Goal: Information Seeking & Learning: Check status

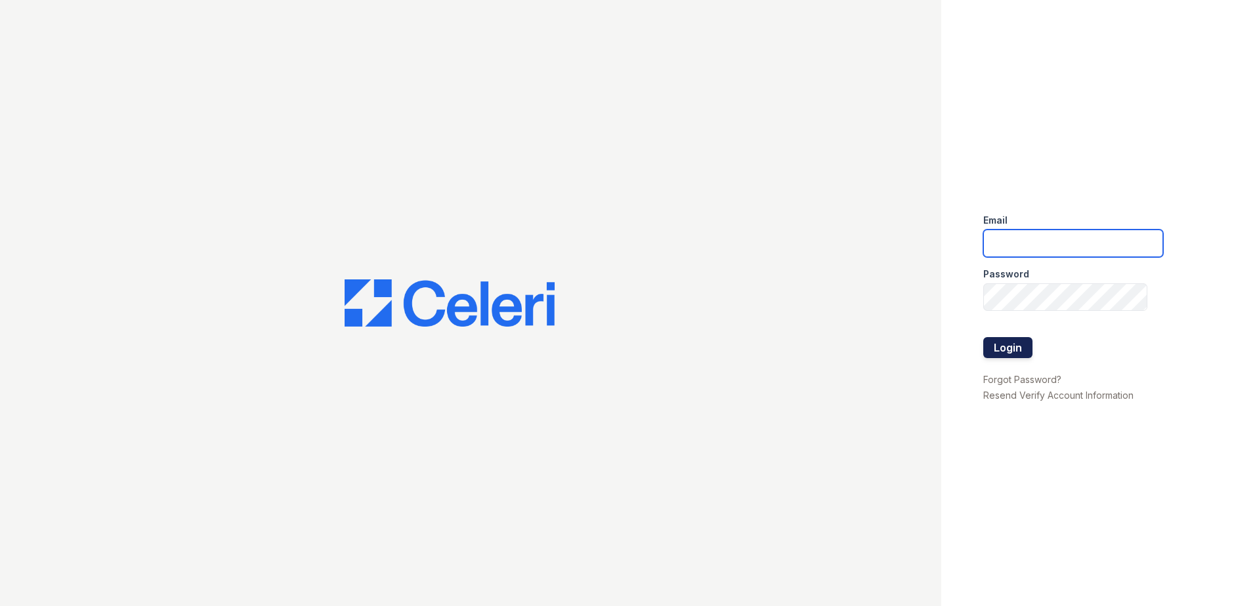
type input "jcartagena@trinity-pm.com"
click at [1021, 352] on button "Login" at bounding box center [1007, 347] width 49 height 21
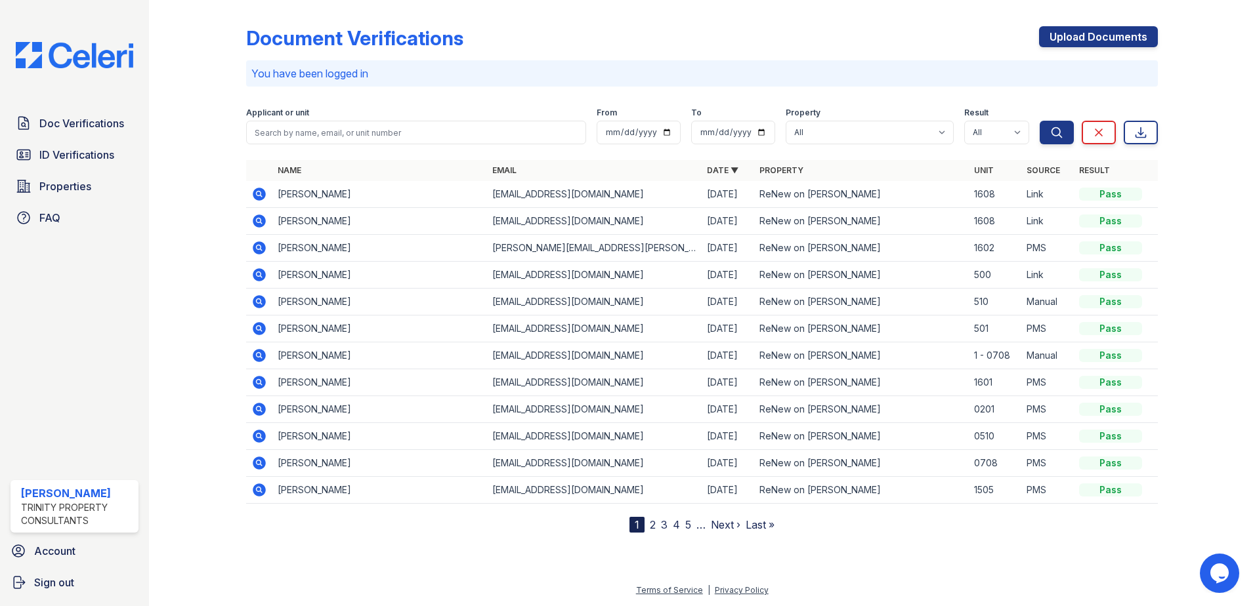
click at [262, 218] on icon at bounding box center [259, 221] width 13 height 13
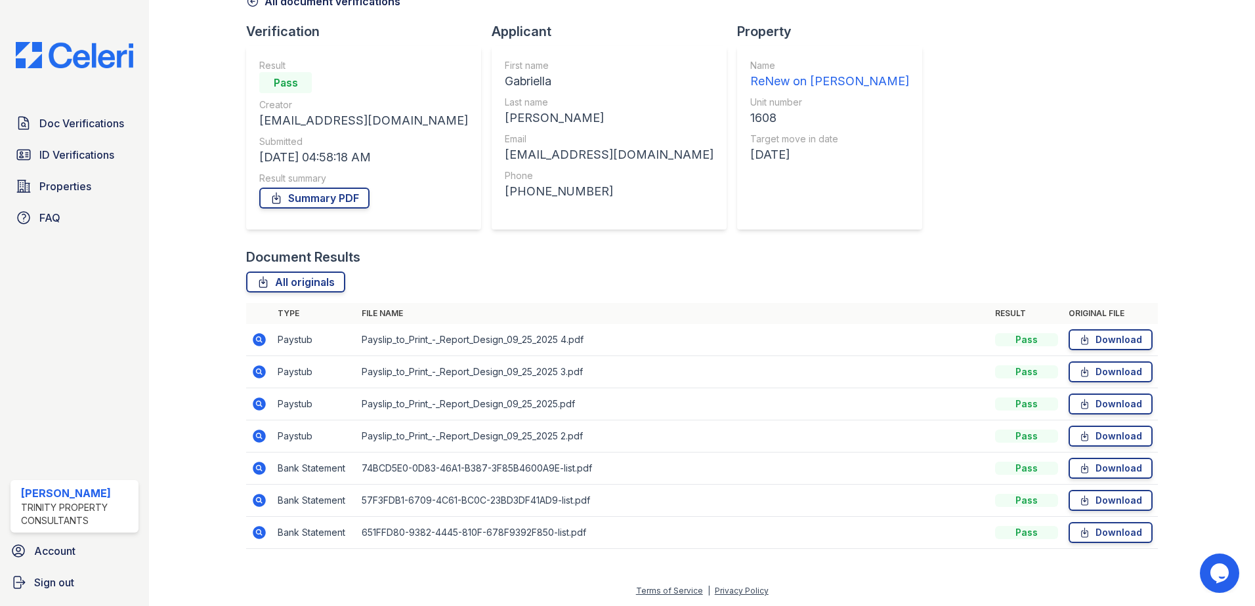
scroll to position [75, 0]
click at [261, 335] on icon at bounding box center [259, 339] width 13 height 13
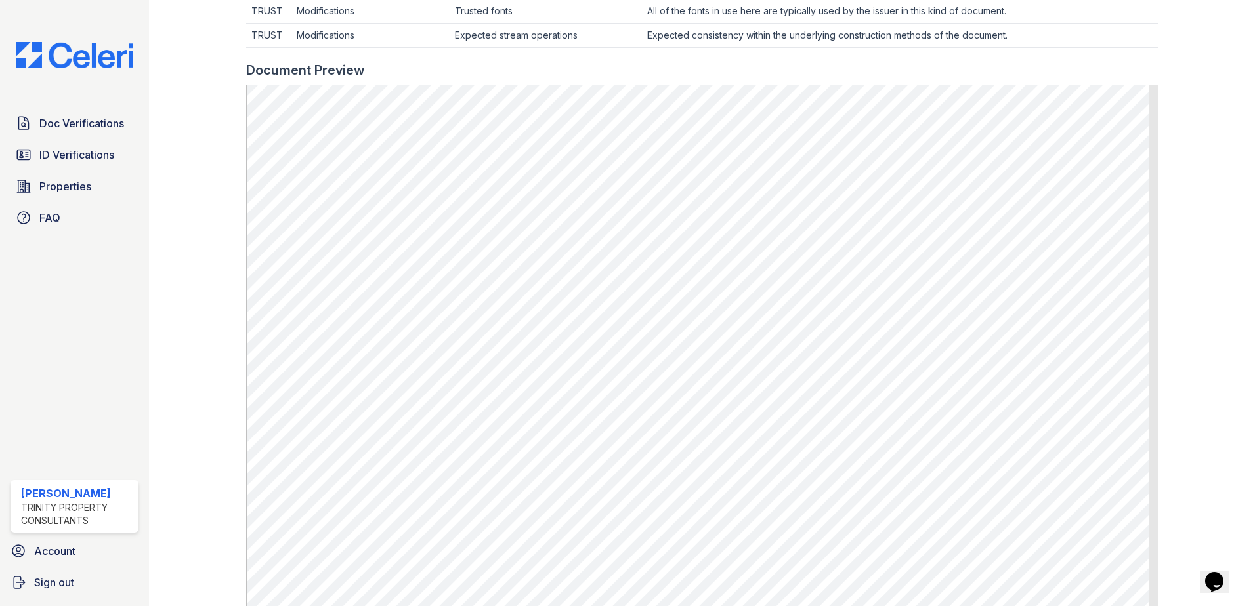
scroll to position [654, 0]
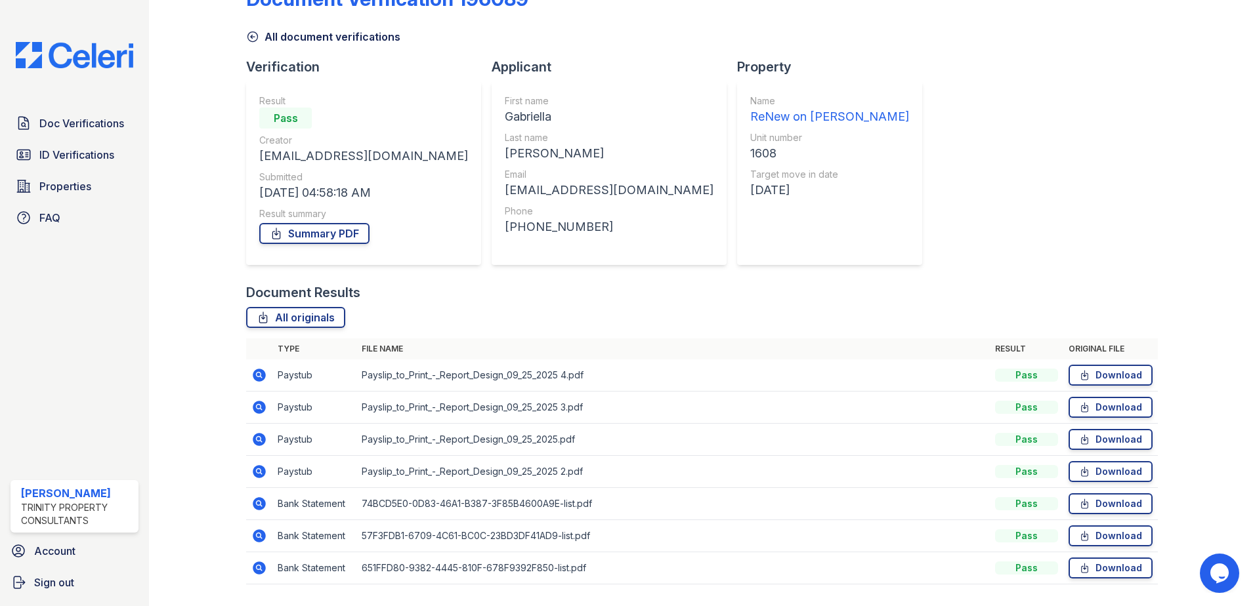
scroll to position [75, 0]
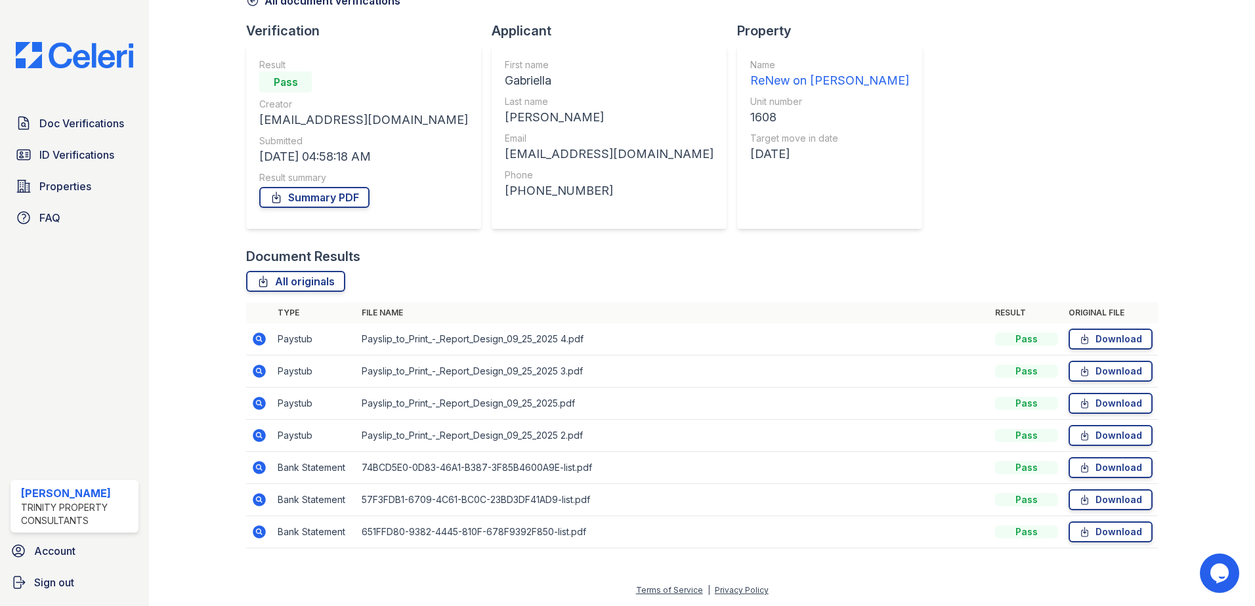
click at [255, 343] on icon at bounding box center [259, 339] width 13 height 13
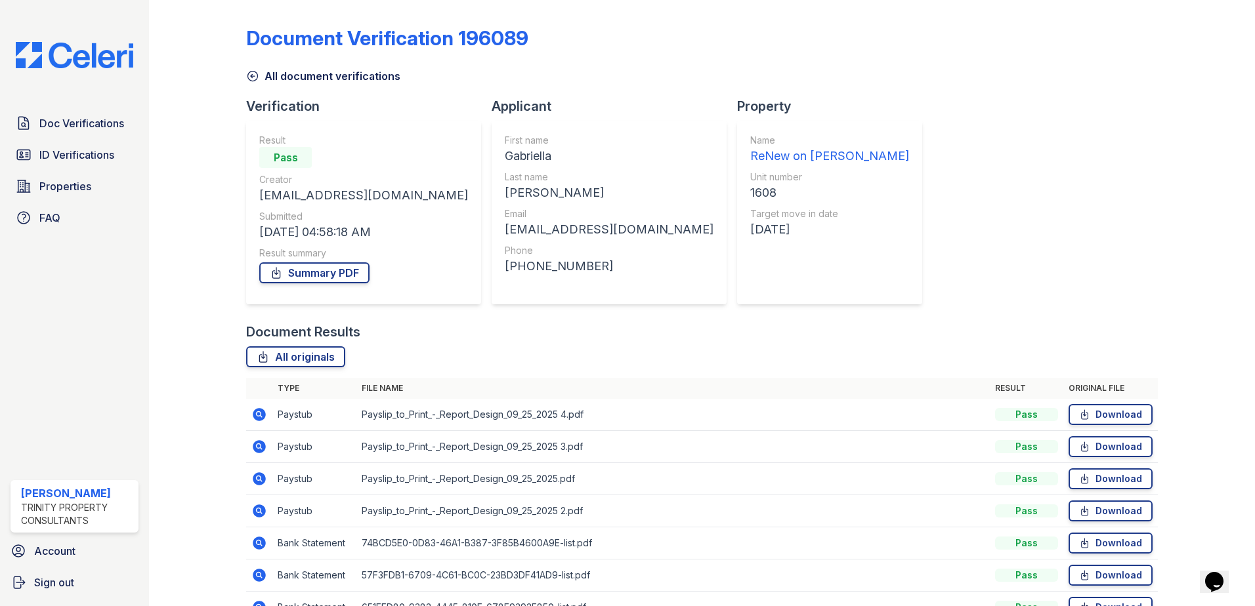
click at [256, 448] on icon at bounding box center [259, 447] width 16 height 16
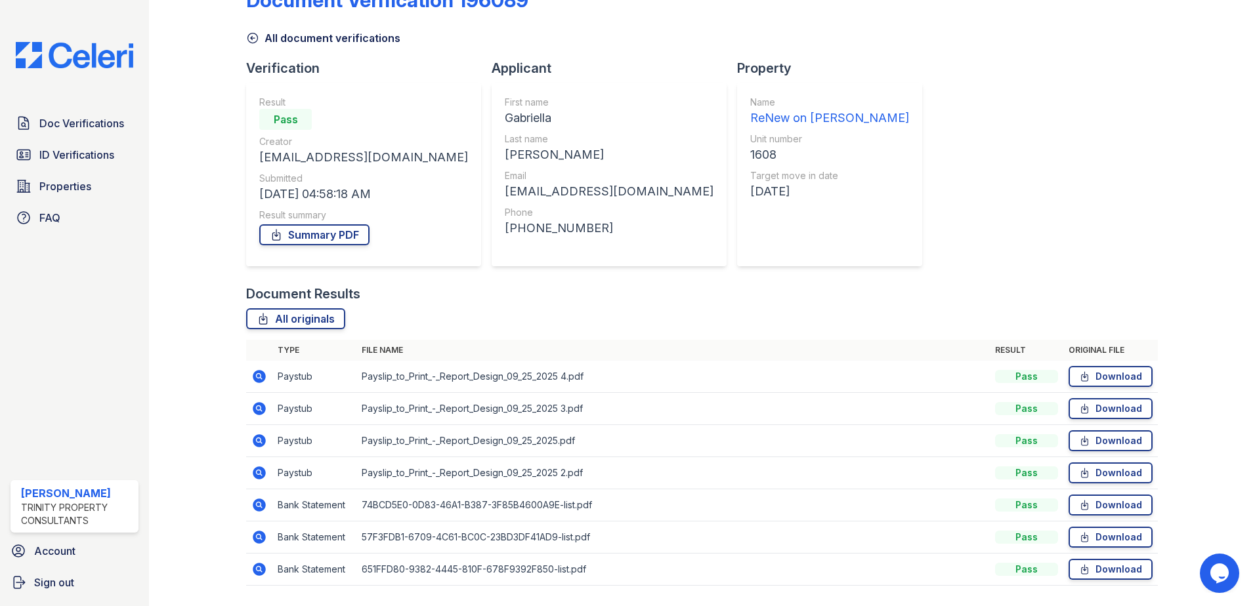
scroll to position [75, 0]
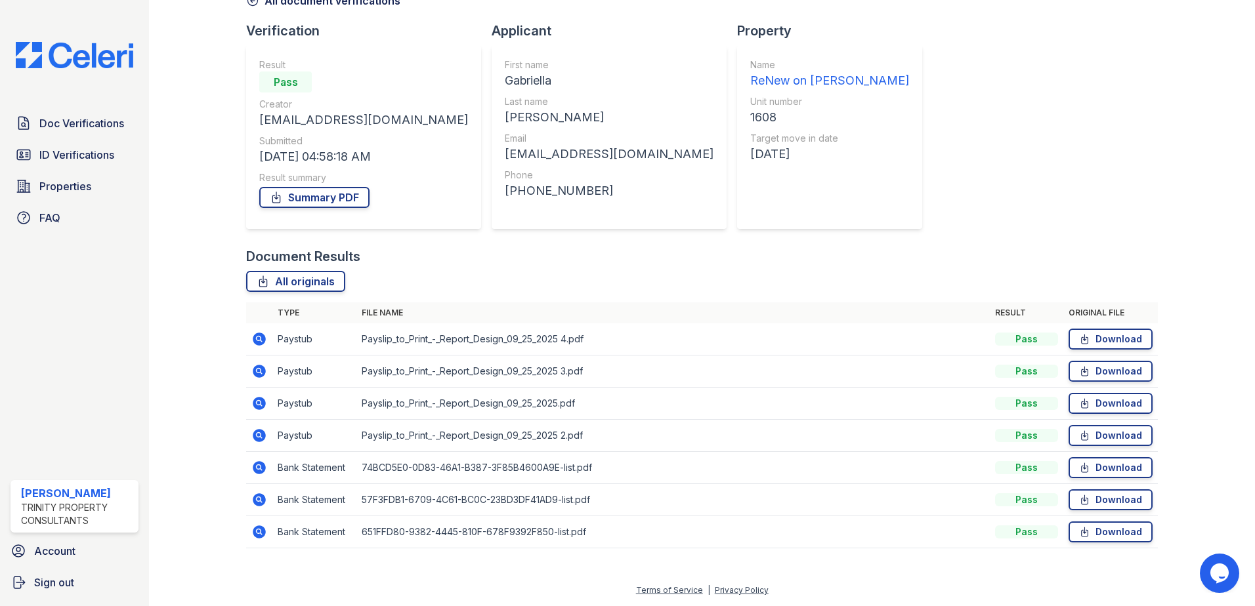
click at [996, 85] on div "Document Verification 196089 All document verifications Verification Result Pas…" at bounding box center [702, 246] width 912 height 632
click at [259, 337] on icon at bounding box center [259, 339] width 16 height 16
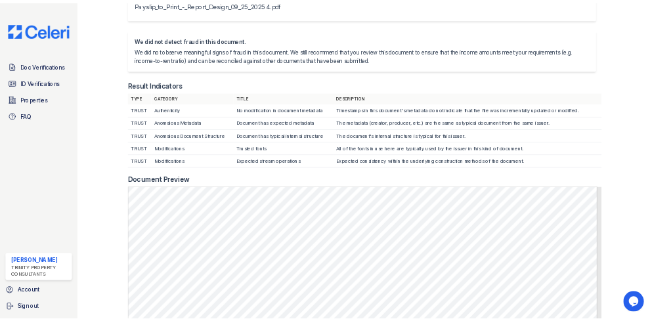
scroll to position [263, 0]
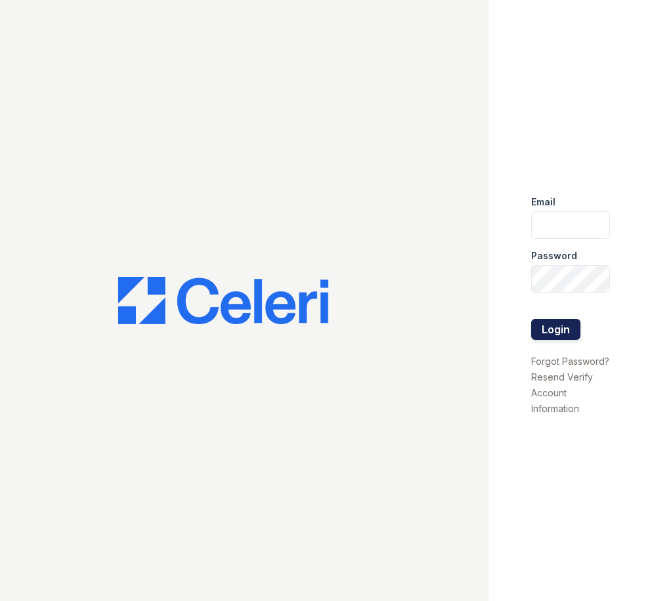
type input "jcartagena@trinity-pm.com"
click at [559, 324] on button "Login" at bounding box center [555, 329] width 49 height 21
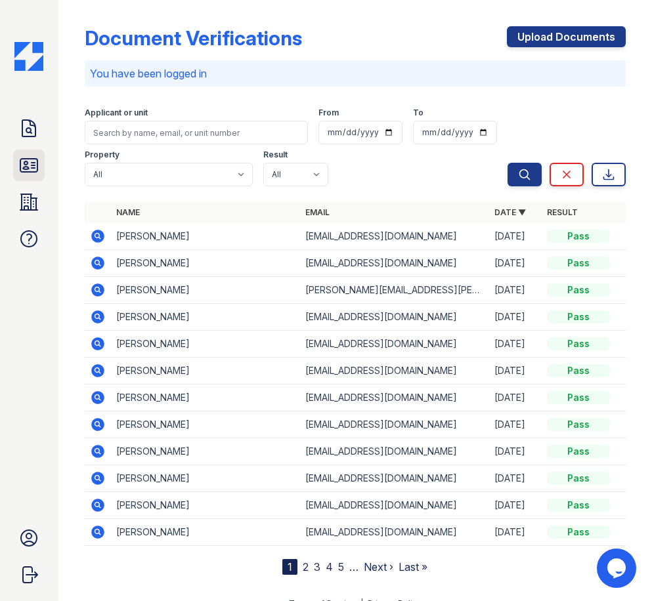
click at [34, 165] on icon at bounding box center [28, 165] width 17 height 13
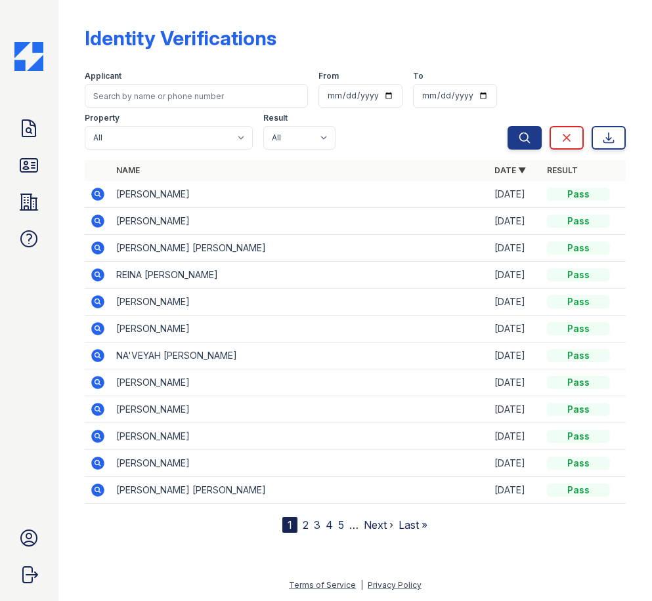
click at [262, 58] on div "Identity Verifications" at bounding box center [355, 43] width 541 height 34
click at [31, 136] on icon at bounding box center [28, 128] width 13 height 16
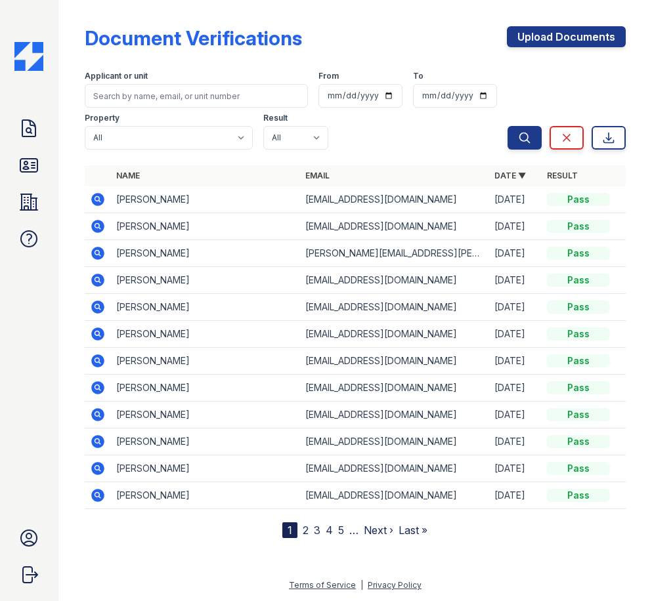
click at [98, 226] on icon at bounding box center [96, 225] width 3 height 3
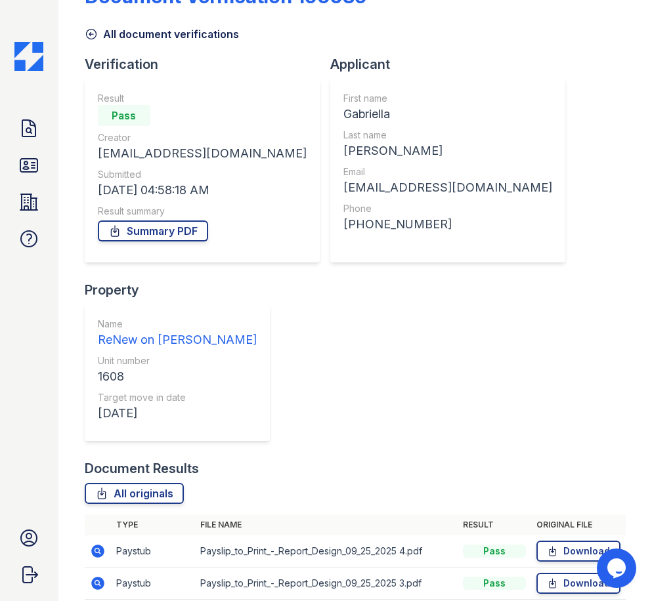
scroll to position [81, 0]
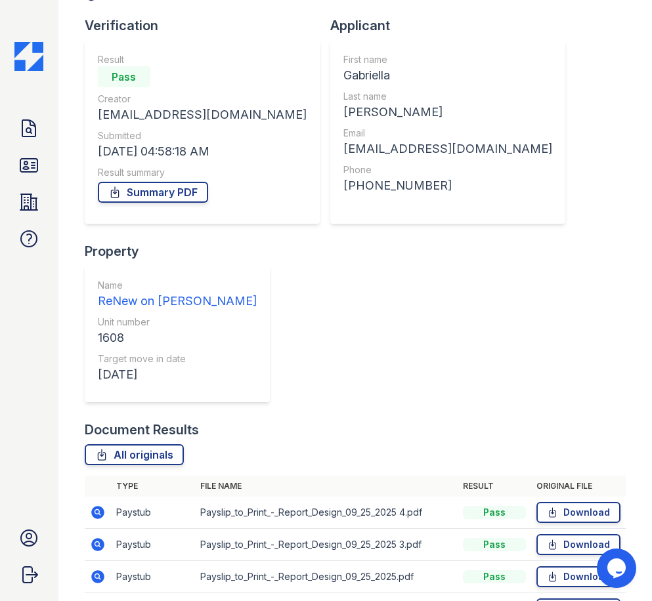
click at [96, 510] on icon at bounding box center [96, 511] width 3 height 3
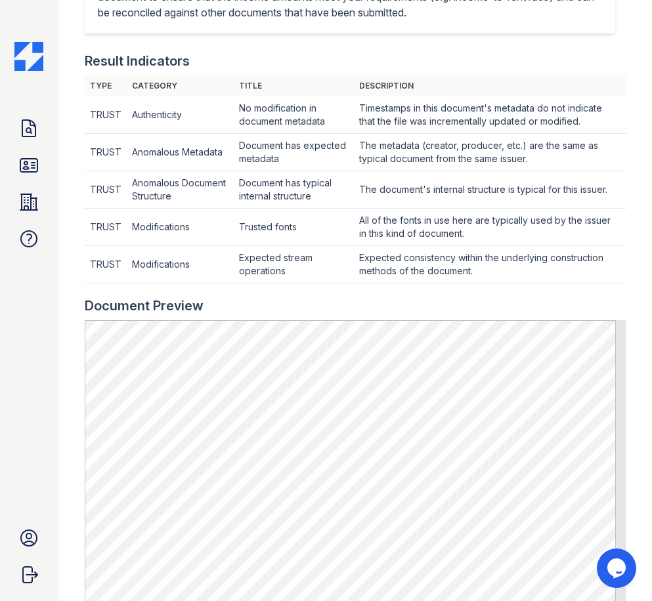
scroll to position [591, 0]
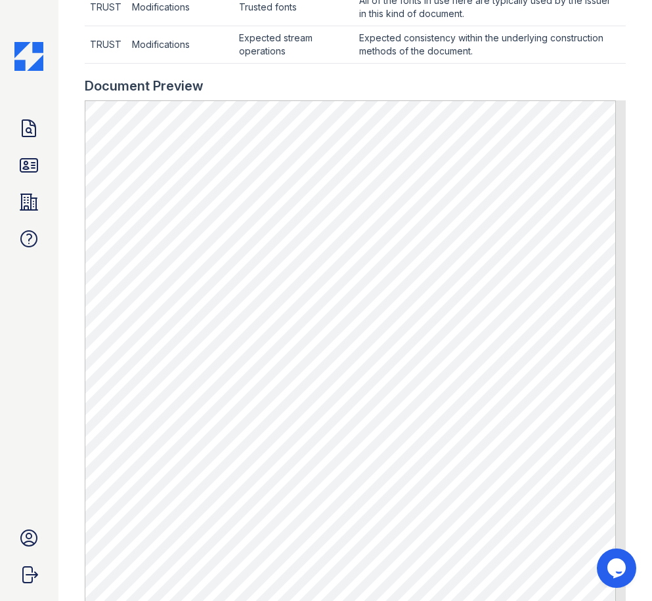
drag, startPoint x: 360, startPoint y: 91, endPoint x: 347, endPoint y: 89, distance: 13.2
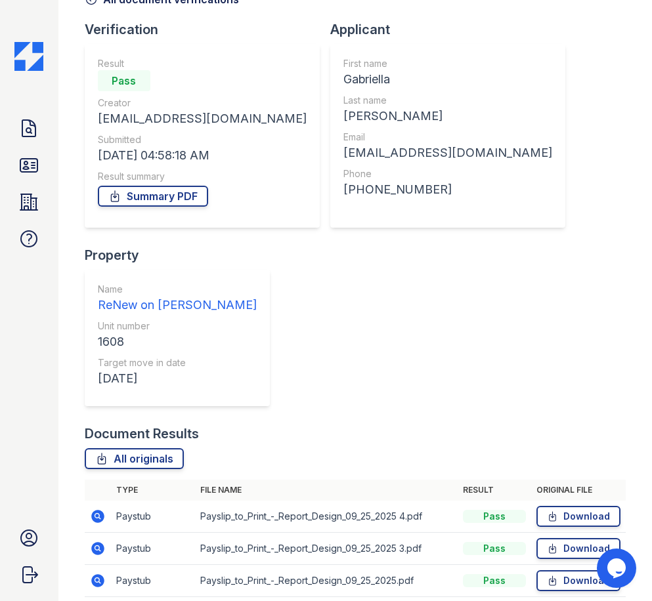
scroll to position [81, 0]
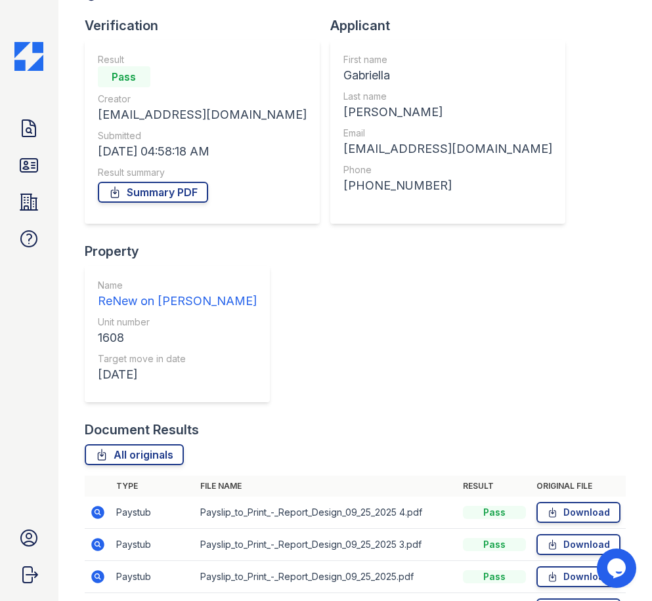
click at [94, 537] on icon at bounding box center [98, 545] width 16 height 16
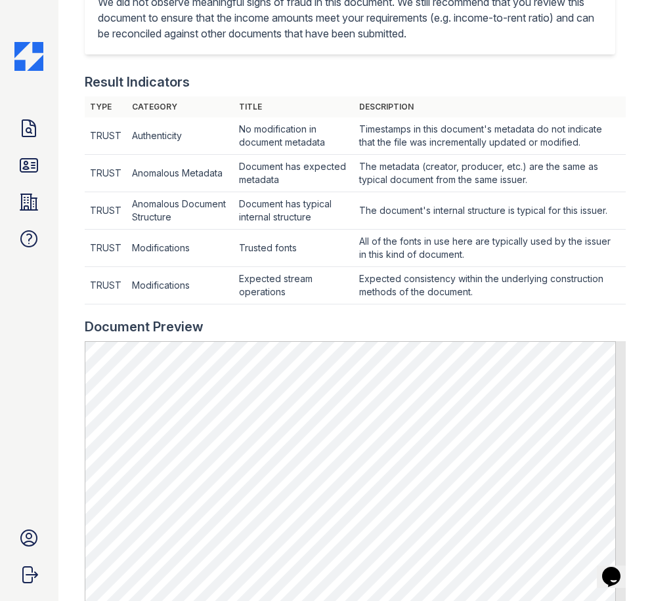
scroll to position [736, 0]
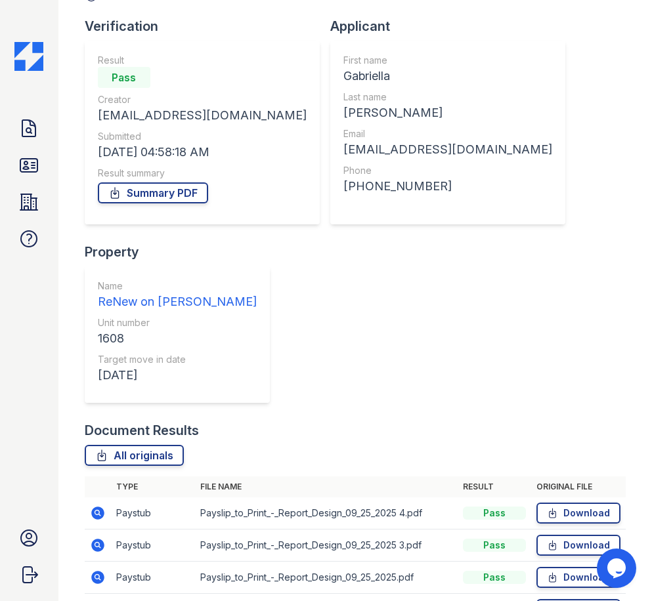
scroll to position [81, 0]
click at [96, 569] on icon at bounding box center [98, 577] width 16 height 16
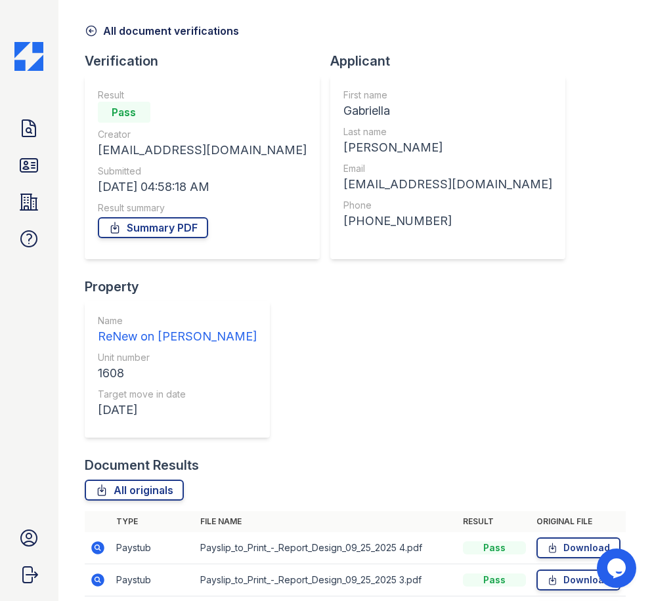
scroll to position [81, 0]
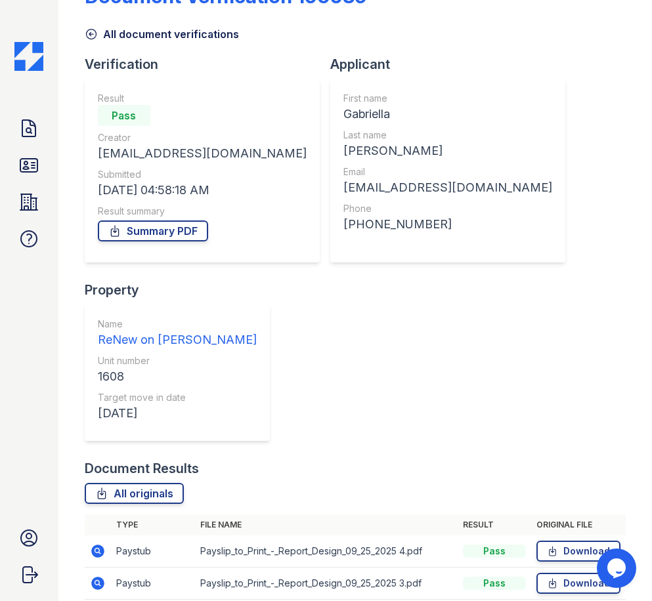
scroll to position [81, 0]
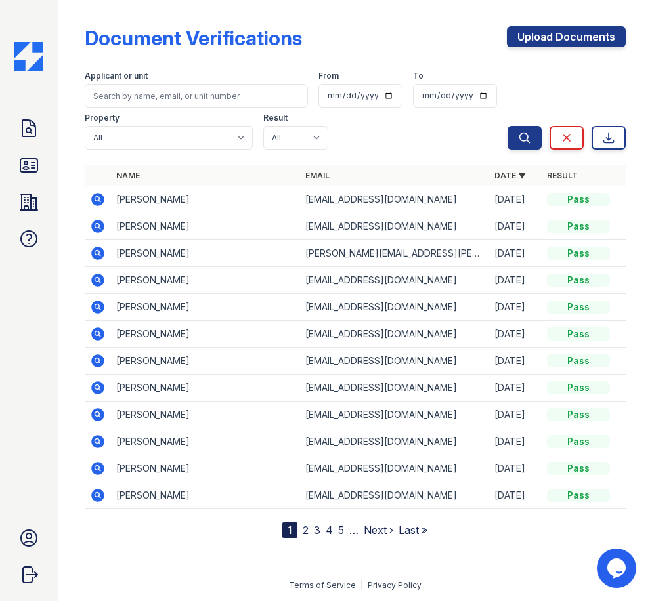
click at [96, 253] on icon at bounding box center [96, 252] width 3 height 3
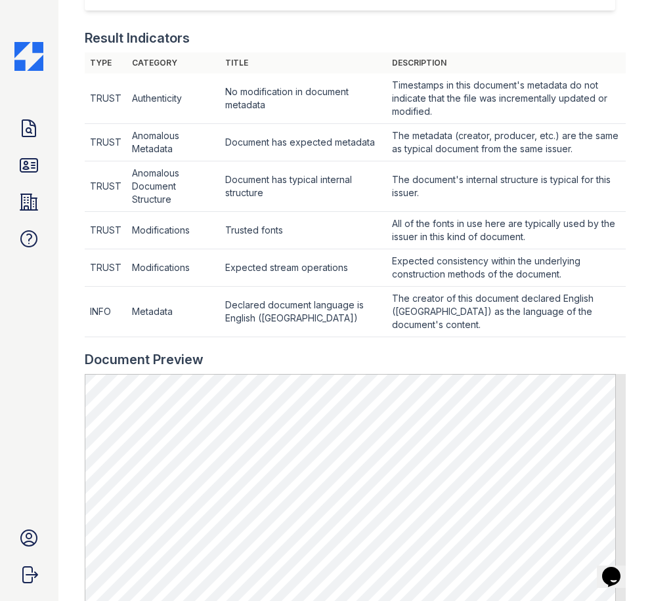
scroll to position [722, 0]
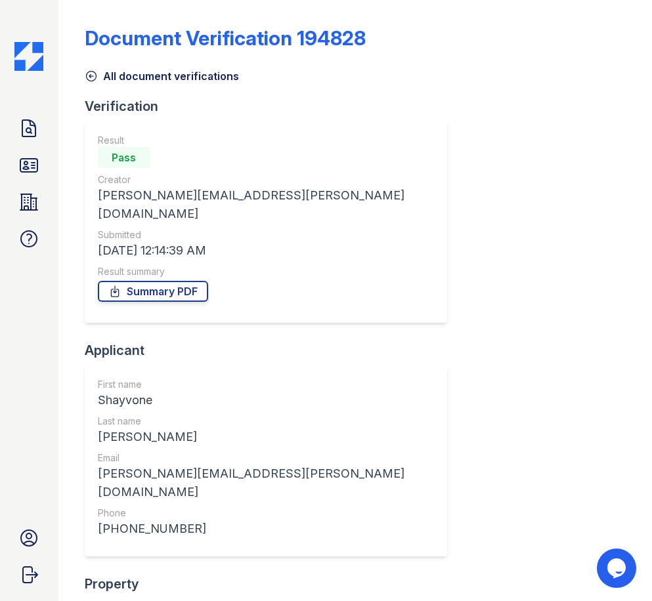
drag, startPoint x: 259, startPoint y: 182, endPoint x: 286, endPoint y: 182, distance: 26.9
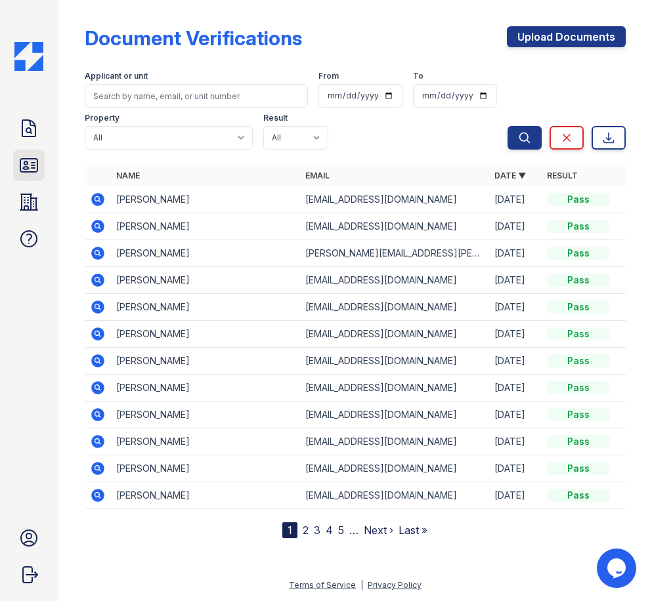
click at [33, 168] on icon at bounding box center [28, 165] width 17 height 13
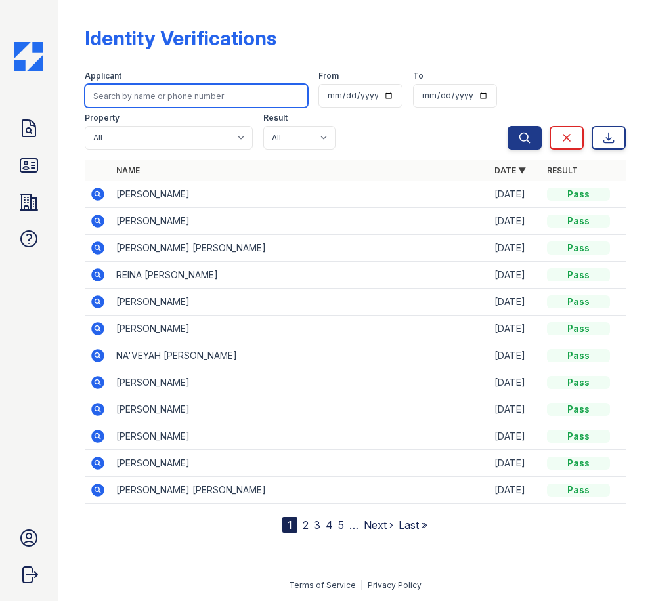
click at [150, 89] on input "search" at bounding box center [196, 96] width 223 height 24
type input "gabriella"
click at [507, 126] on button "Search" at bounding box center [524, 138] width 34 height 24
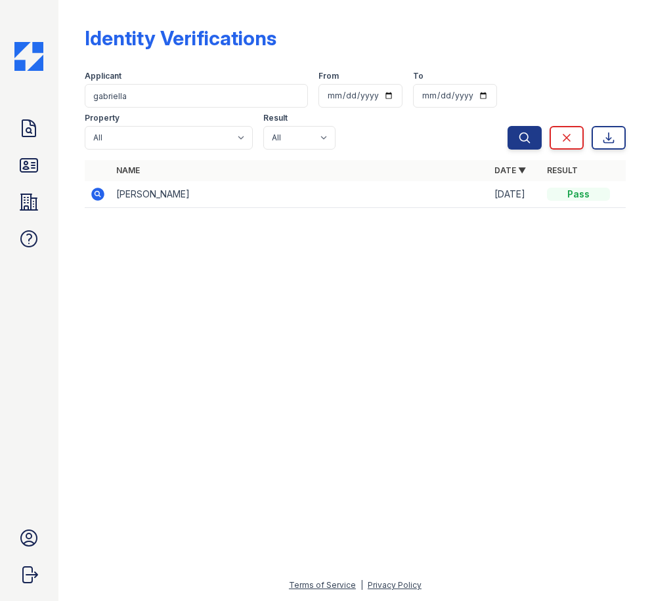
click at [94, 197] on icon at bounding box center [97, 194] width 13 height 13
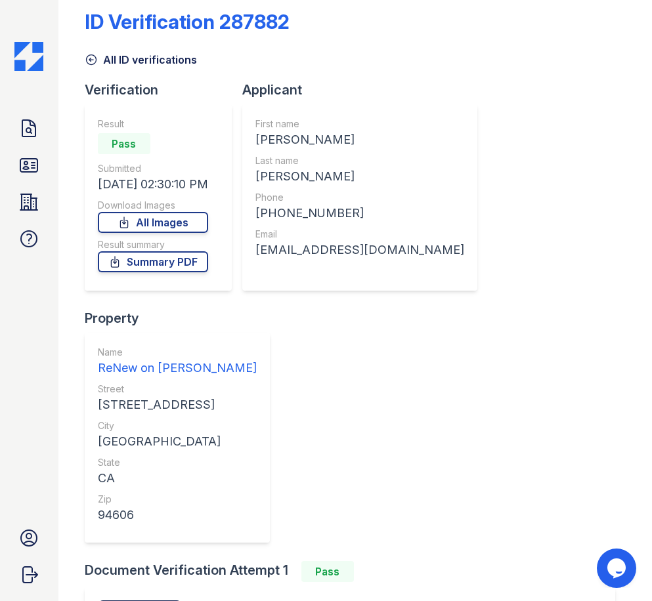
scroll to position [21, 0]
